Goal: Find specific page/section: Find specific page/section

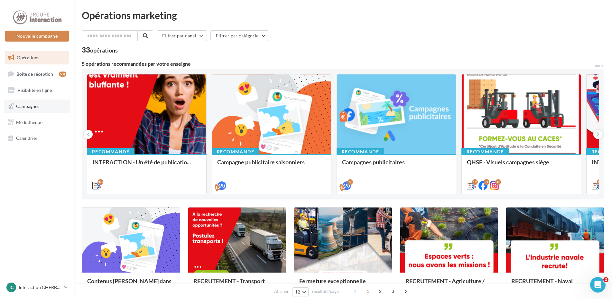
click at [27, 110] on link "Campagnes" at bounding box center [37, 106] width 66 height 14
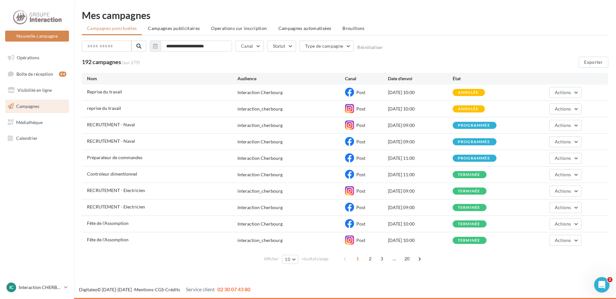
click at [441, 260] on div "Afficher 10 10 25 50 100 résultats/page 1 2 3 ... 20" at bounding box center [345, 258] width 526 height 15
